Goal: Information Seeking & Learning: Learn about a topic

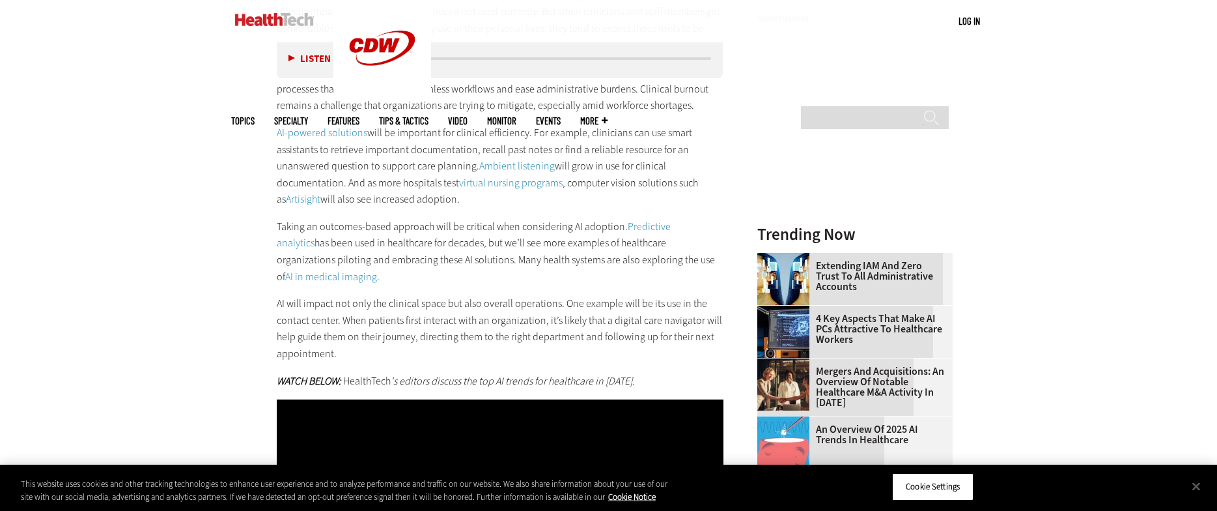
scroll to position [1430, 0]
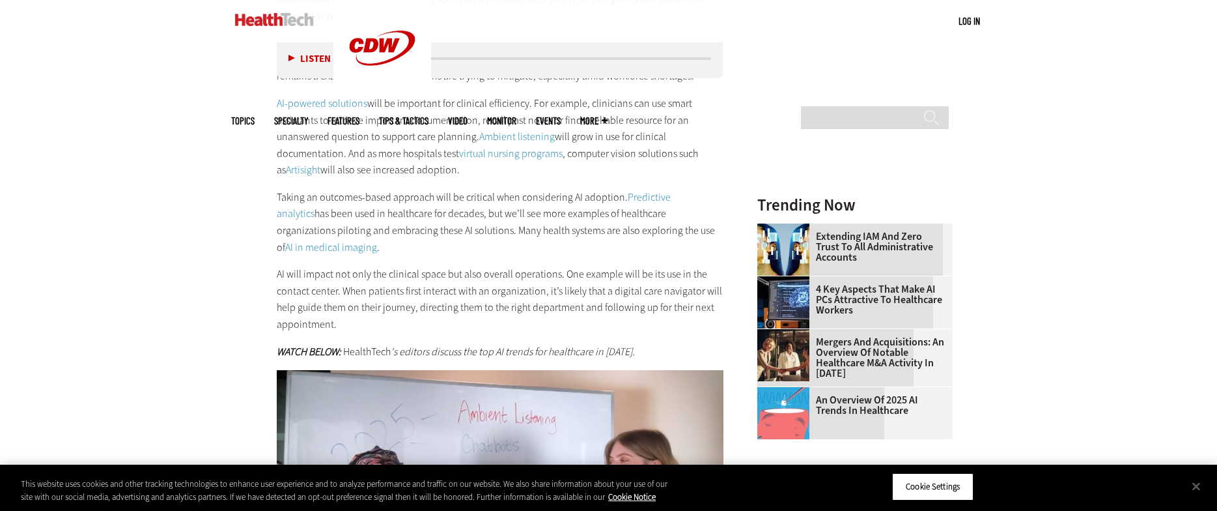
click at [502, 152] on link "virtual nursing programs" at bounding box center [511, 154] width 104 height 14
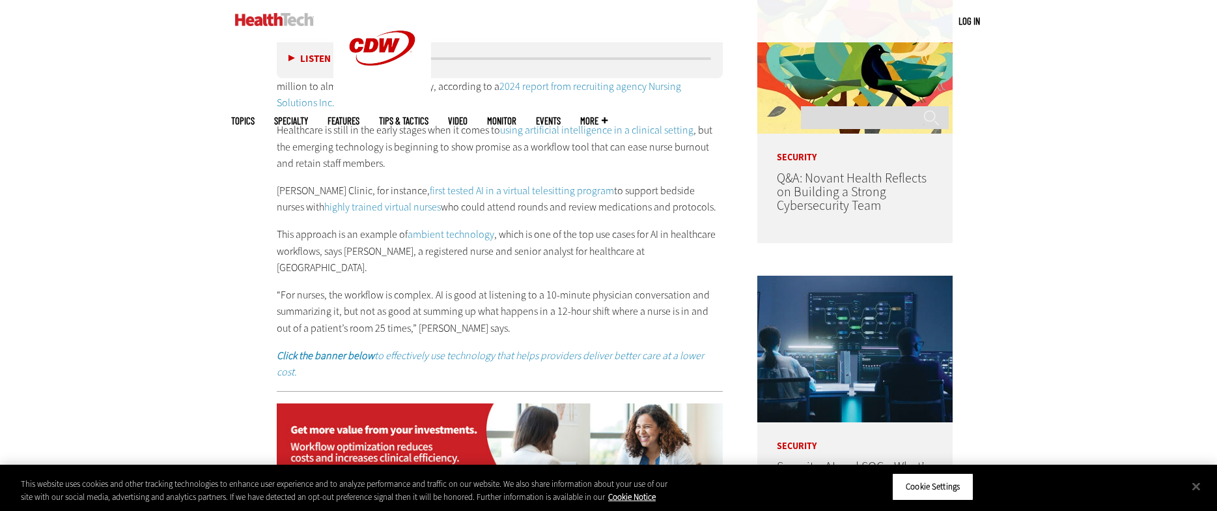
scroll to position [912, 0]
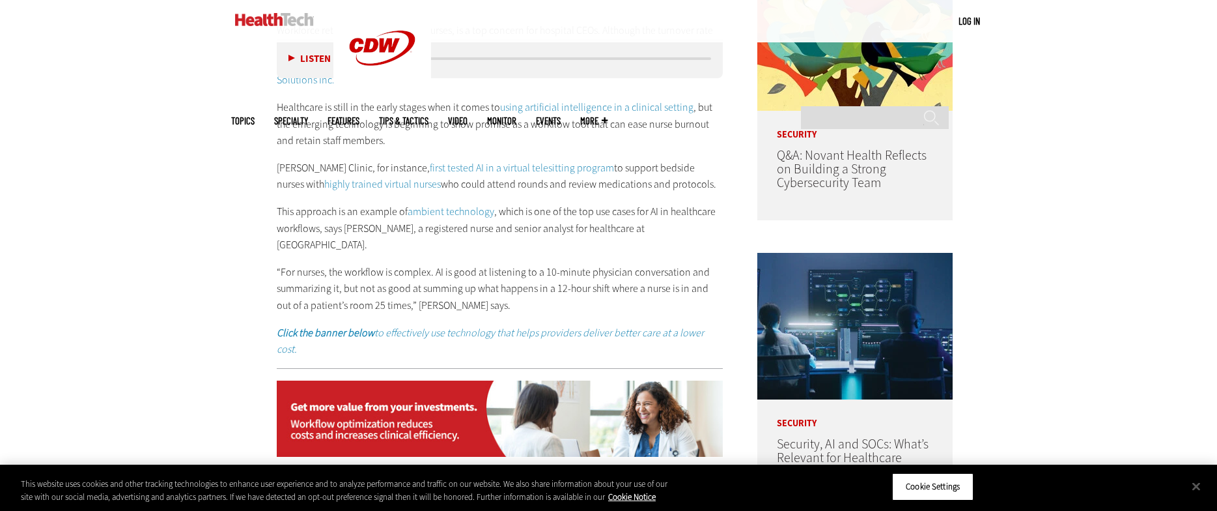
click at [436, 205] on link "ambient technology" at bounding box center [451, 212] width 87 height 14
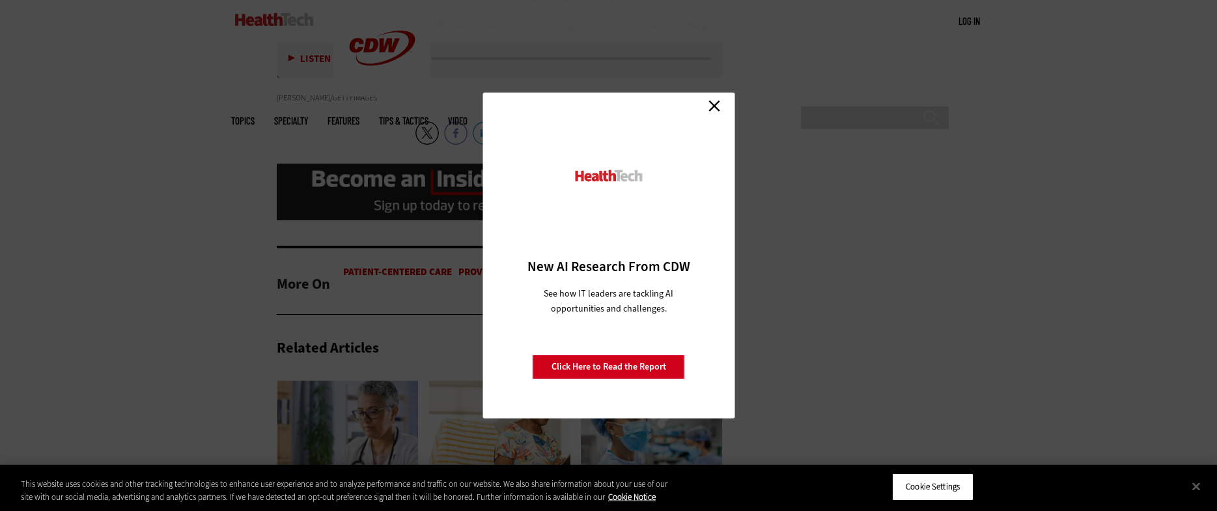
scroll to position [2736, 0]
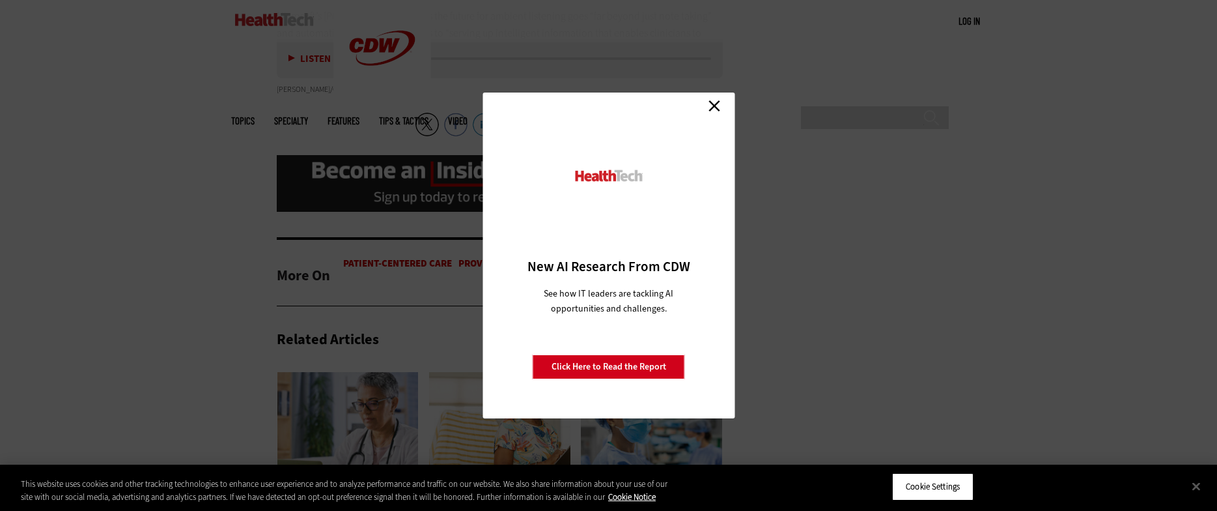
click at [715, 106] on link "Close" at bounding box center [715, 106] width 20 height 20
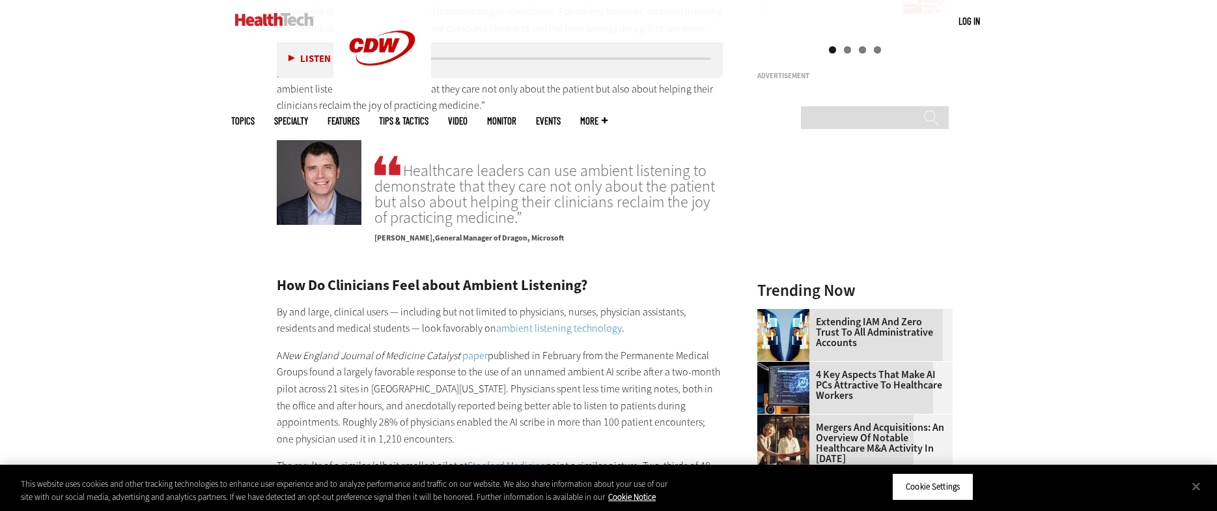
scroll to position [1647, 0]
click at [496, 322] on link "ambient listening technology" at bounding box center [559, 329] width 126 height 14
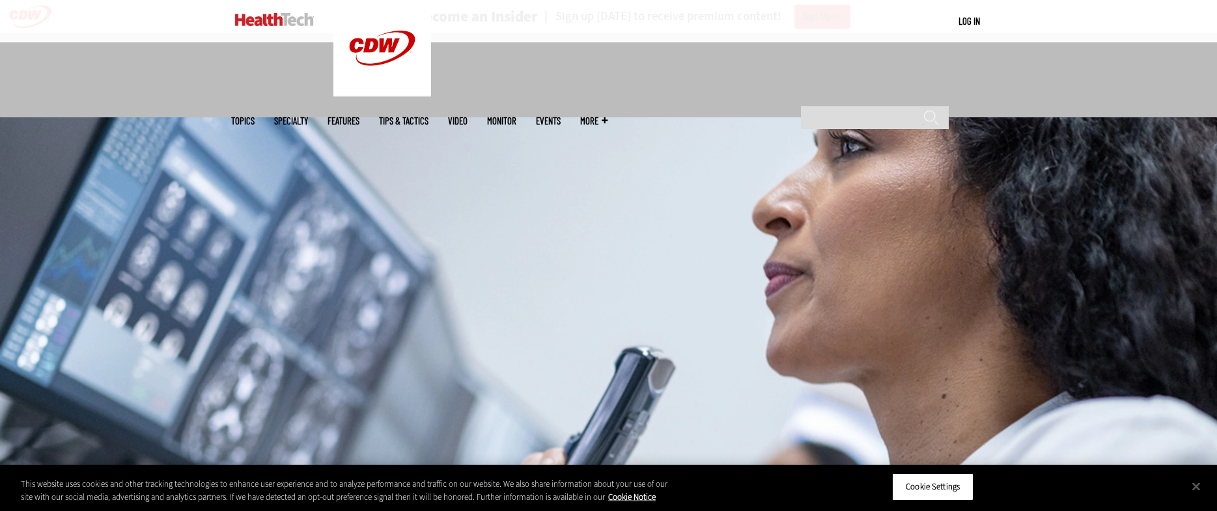
scroll to position [456, 0]
